Goal: Check status: Check status

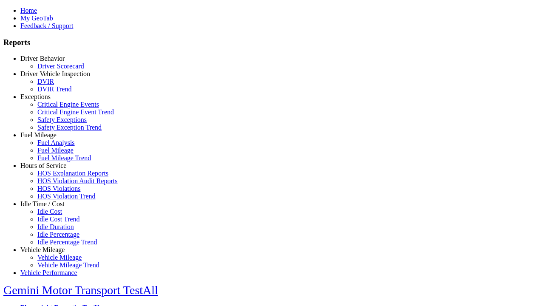
click at [49, 208] on link "Idle Time / Cost" at bounding box center [42, 203] width 44 height 7
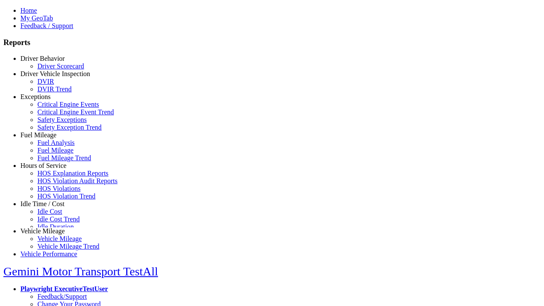
click at [55, 239] on link "Idle Percentage Trend" at bounding box center [67, 242] width 60 height 7
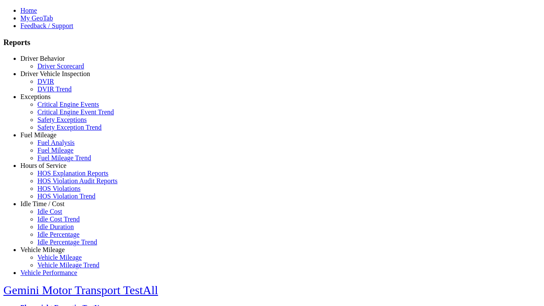
type input "*********"
